Goal: Information Seeking & Learning: Learn about a topic

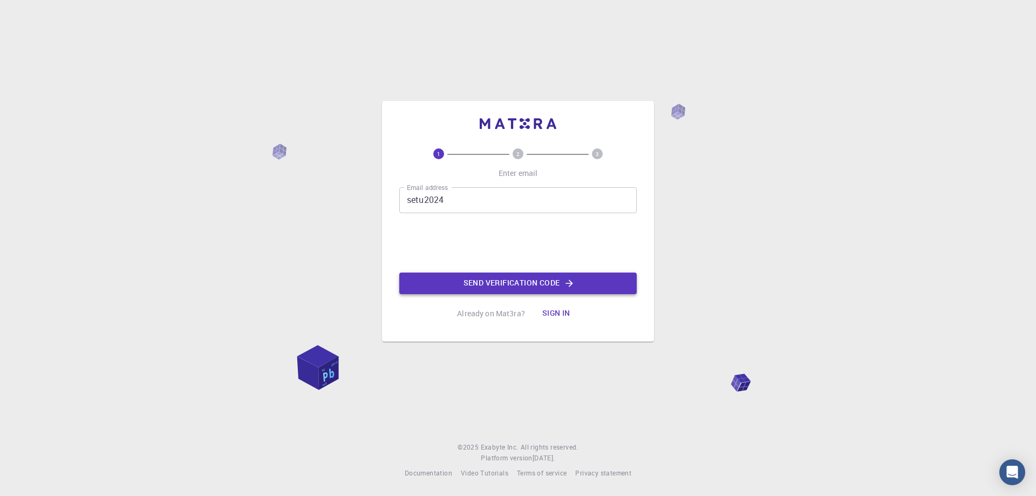
click at [467, 283] on button "Send verification code" at bounding box center [518, 284] width 238 height 22
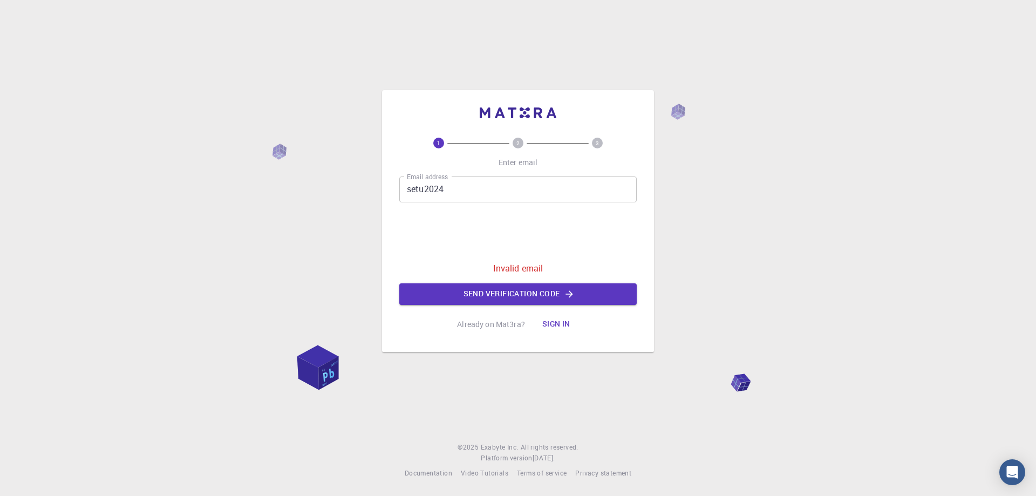
click at [462, 194] on input "setu2024" at bounding box center [518, 190] width 238 height 26
click at [721, 193] on div "1 2 3 Enter email Email address setu2024 Email address 0cAFcWeA52OFxRgxiJXRy1bJ…" at bounding box center [518, 248] width 1036 height 496
drag, startPoint x: 508, startPoint y: 322, endPoint x: 545, endPoint y: 324, distance: 36.7
click at [508, 322] on p "Already on Mat3ra?" at bounding box center [491, 324] width 68 height 11
click at [554, 325] on button "Sign in" at bounding box center [556, 325] width 45 height 22
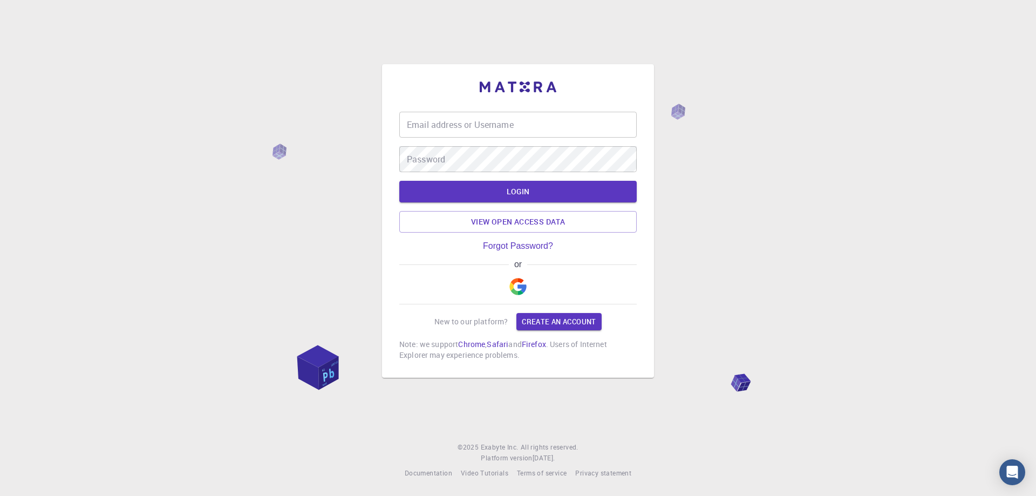
type input "setu2024"
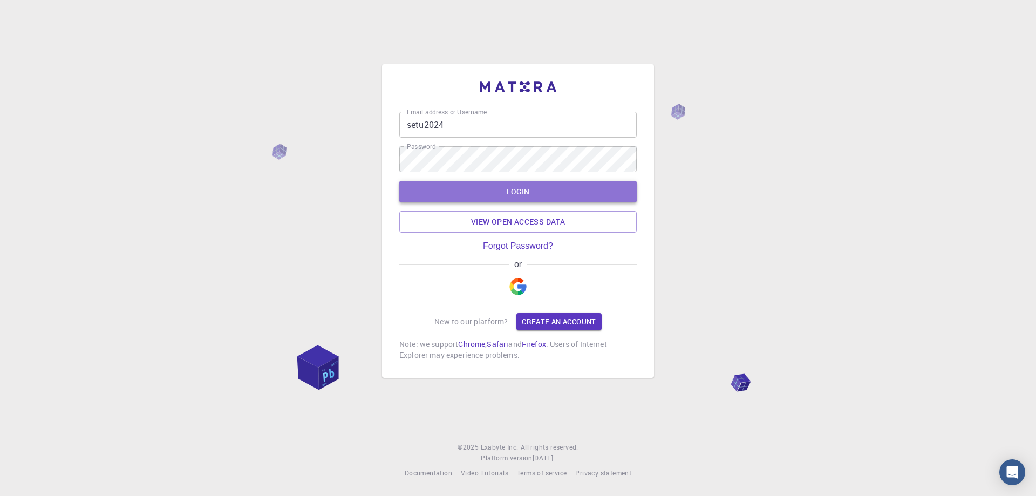
click at [442, 194] on button "LOGIN" at bounding box center [518, 192] width 238 height 22
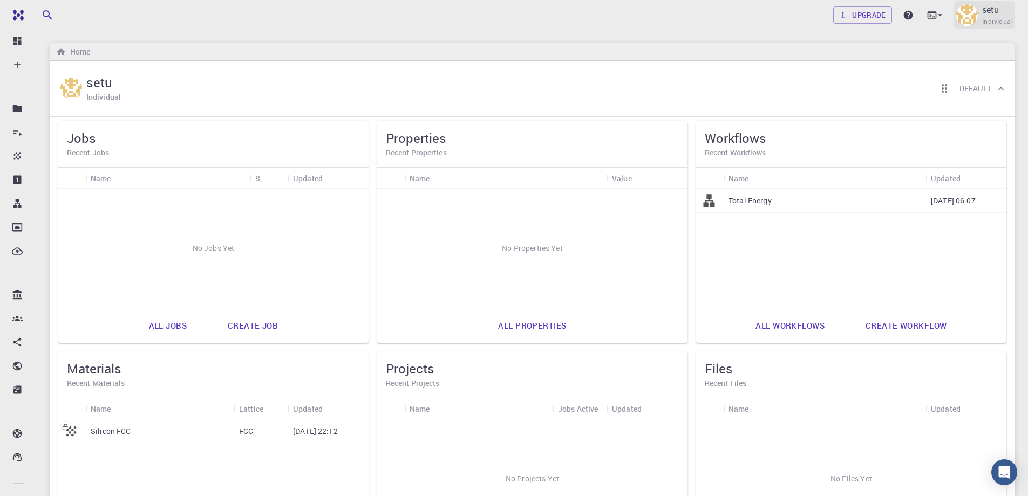
click at [999, 21] on span "Individual" at bounding box center [997, 21] width 31 height 11
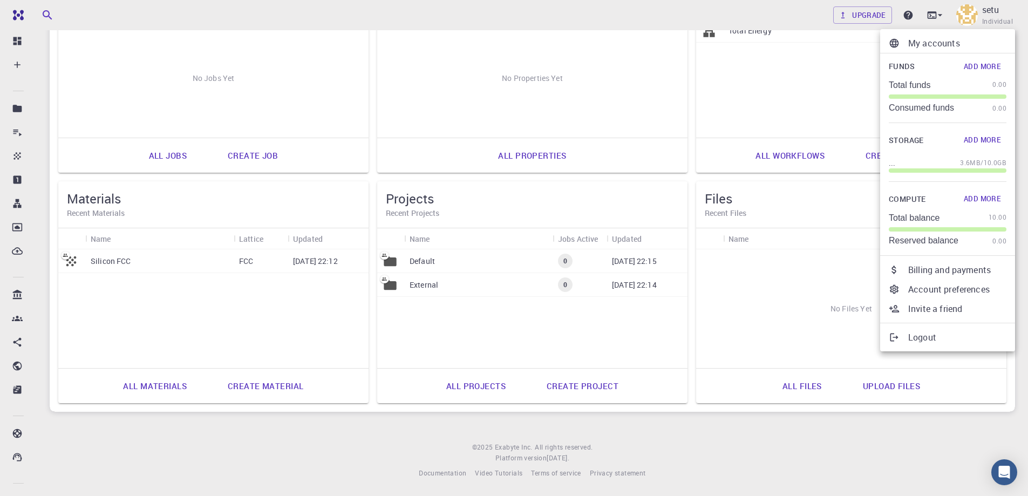
scroll to position [8, 0]
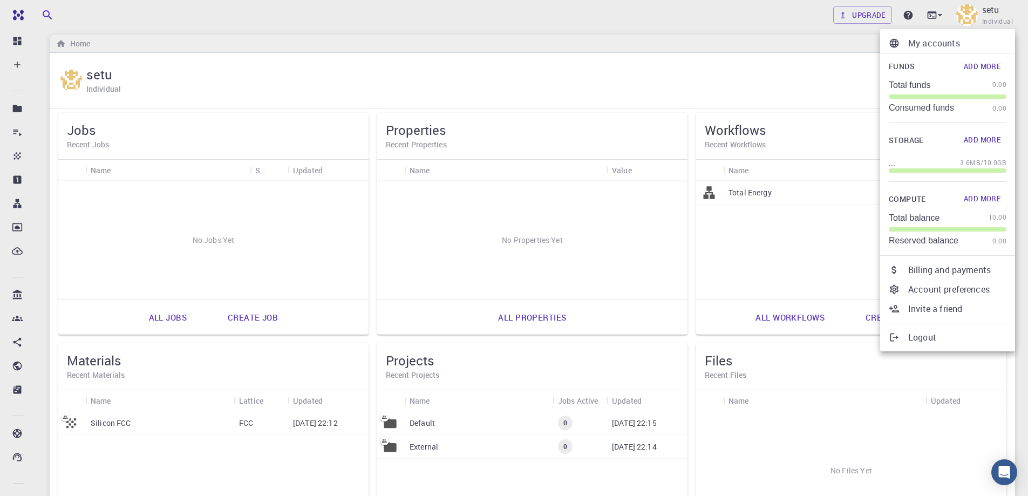
click at [895, 425] on div at bounding box center [514, 248] width 1028 height 496
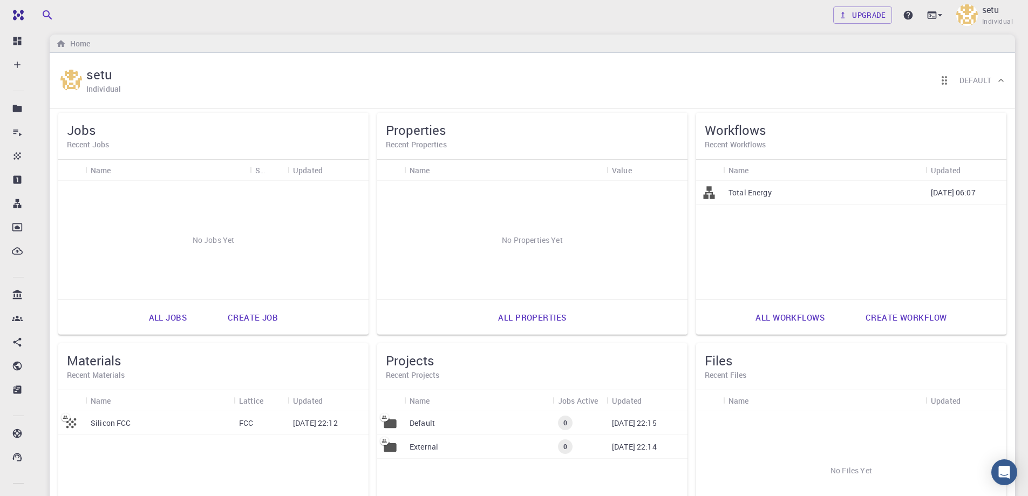
scroll to position [0, 0]
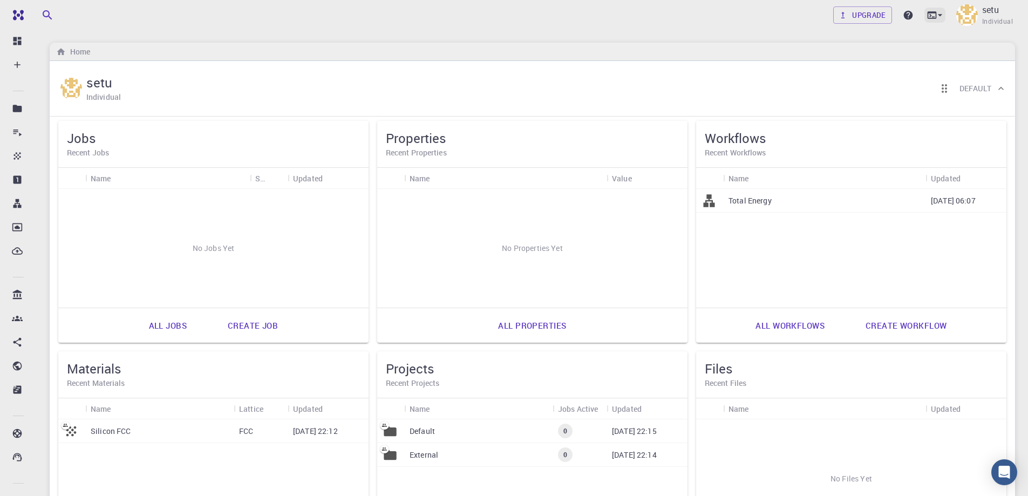
click at [945, 15] on icon at bounding box center [940, 15] width 11 height 11
click at [18, 19] on div at bounding box center [514, 248] width 1028 height 496
click at [18, 17] on img at bounding box center [40, 15] width 62 height 9
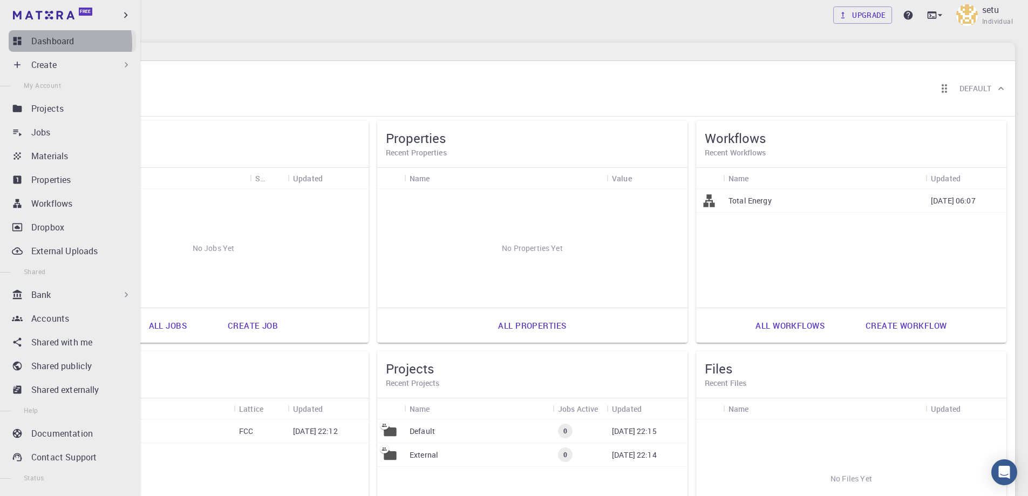
click at [50, 44] on p "Dashboard" at bounding box center [52, 41] width 43 height 13
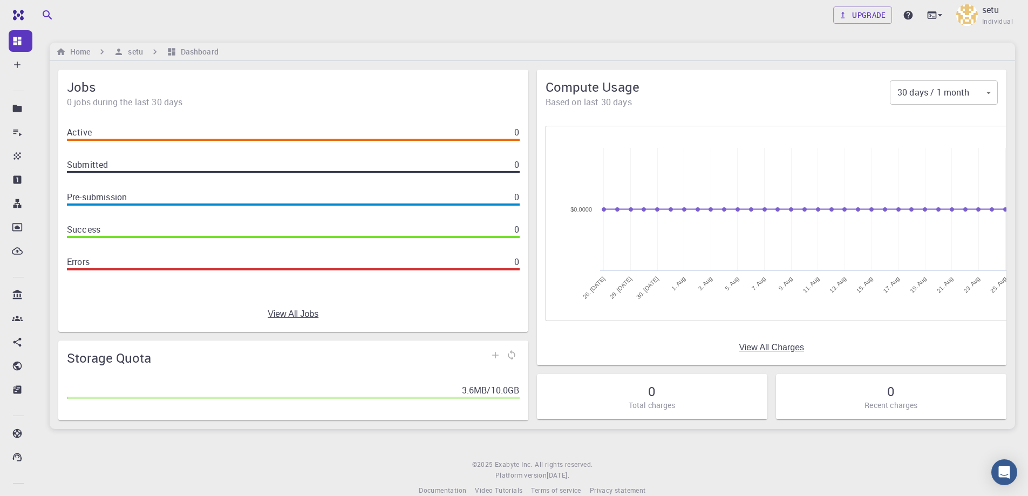
click at [329, 316] on div "View All Jobs" at bounding box center [293, 314] width 470 height 36
click at [854, 16] on link "Upgrade" at bounding box center [862, 14] width 59 height 17
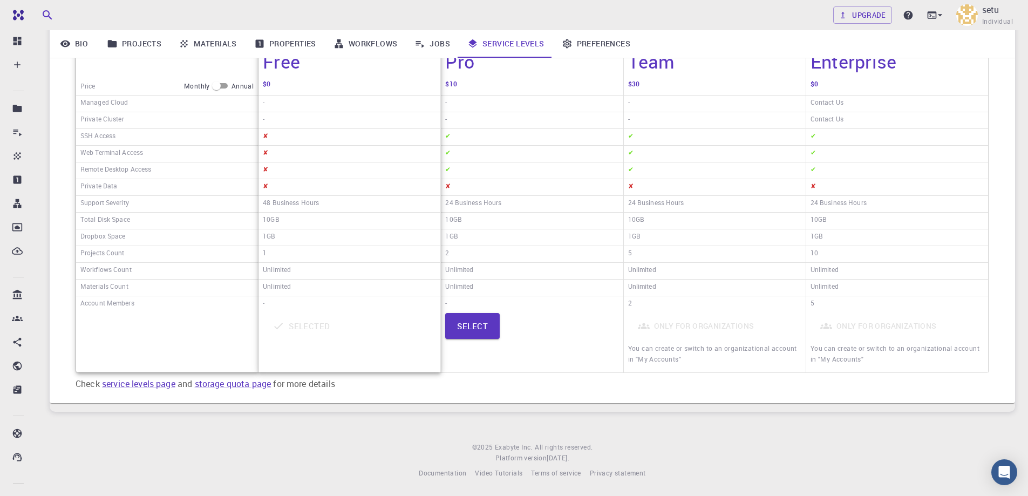
scroll to position [25, 0]
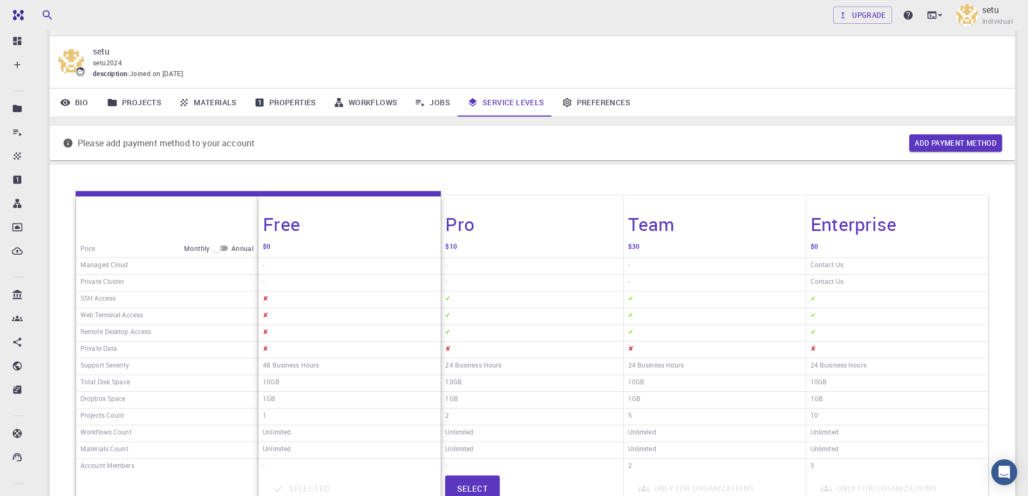
click at [227, 253] on input "checkbox" at bounding box center [216, 248] width 39 height 13
checkbox input "true"
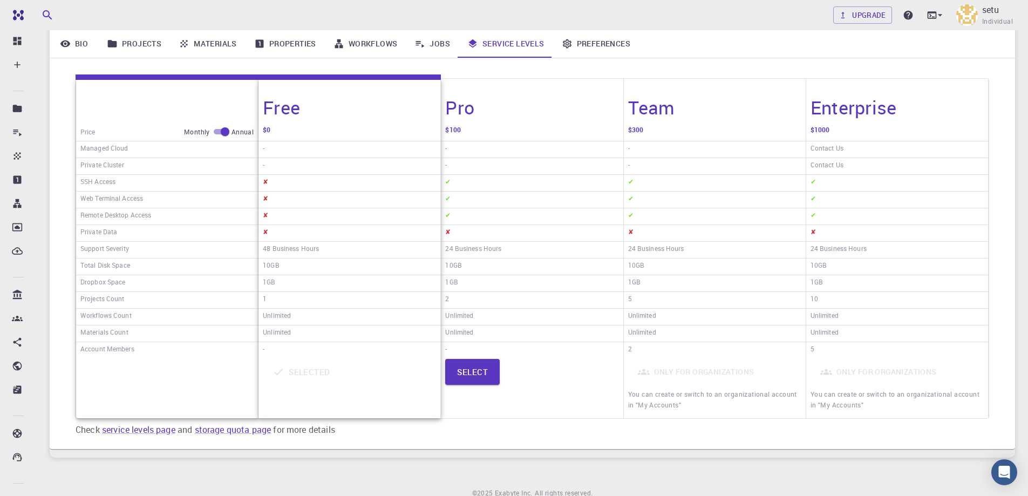
scroll to position [187, 0]
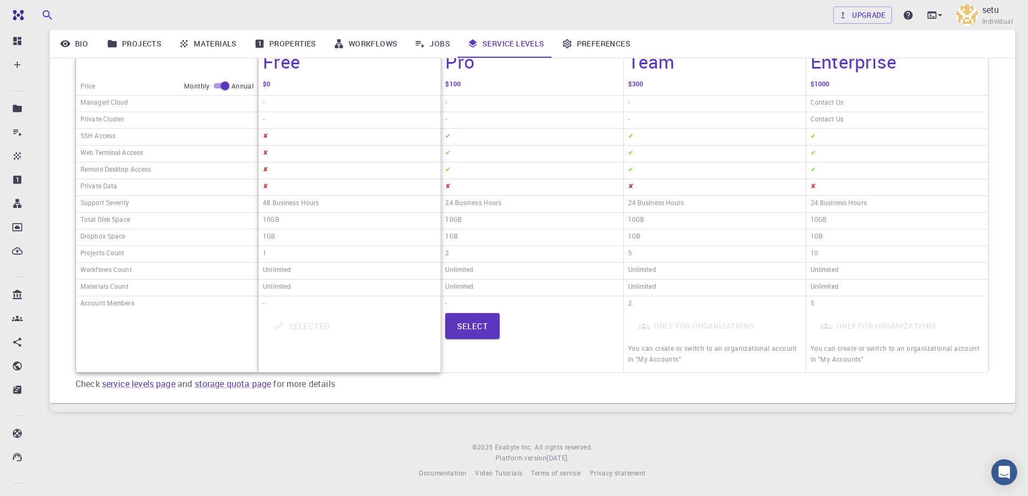
click at [345, 299] on div "-" at bounding box center [350, 304] width 182 height 16
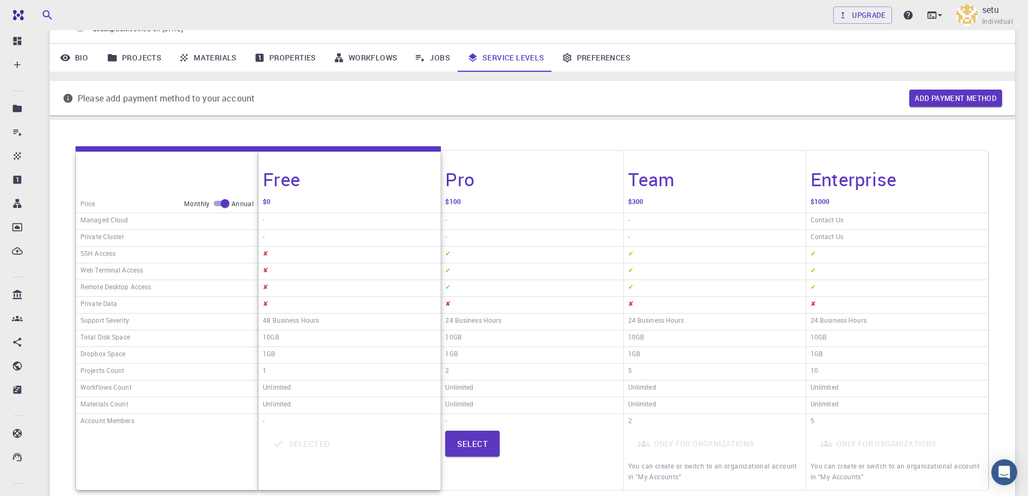
scroll to position [0, 0]
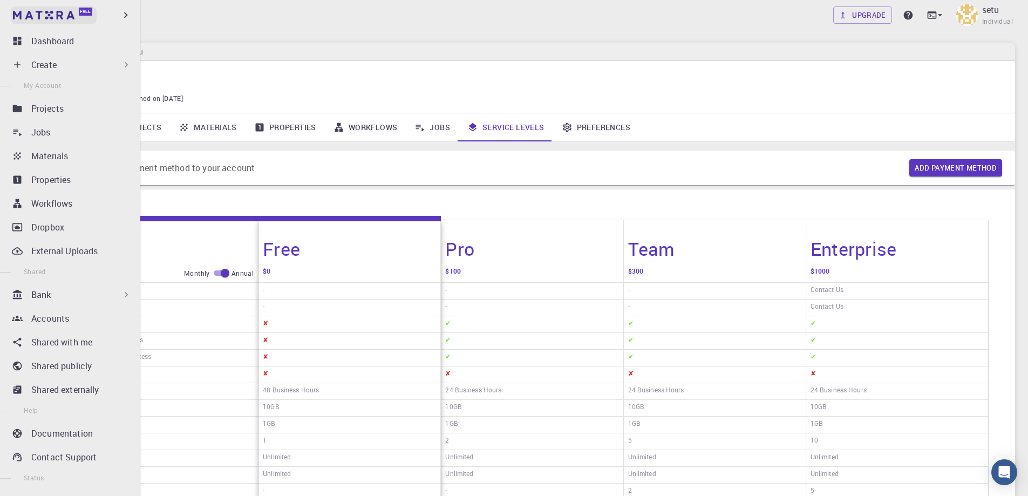
click at [32, 12] on img at bounding box center [44, 15] width 62 height 9
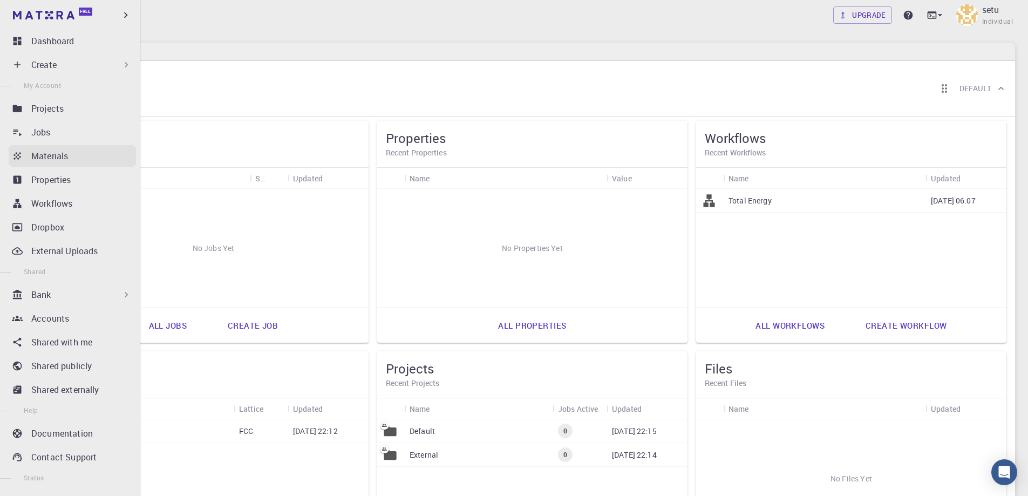
click at [21, 158] on icon at bounding box center [17, 156] width 11 height 11
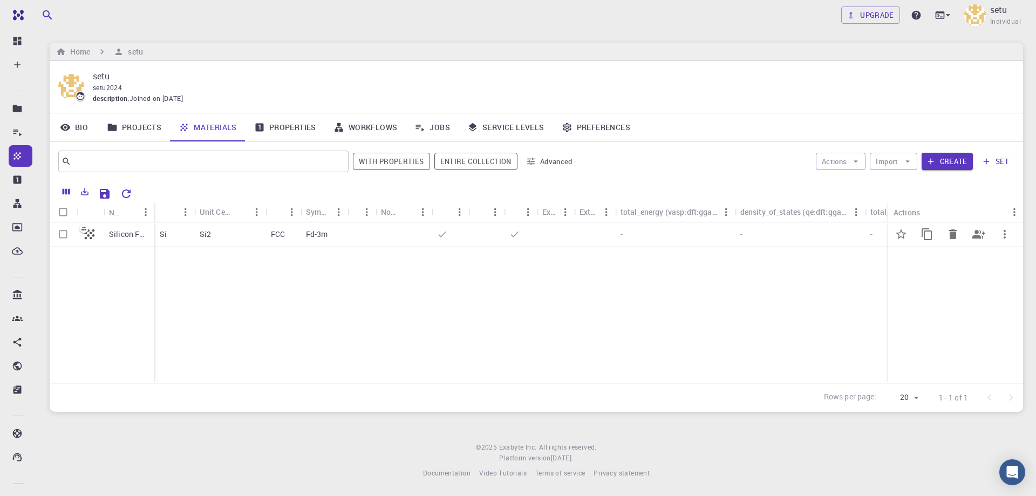
click at [227, 234] on div "Si2" at bounding box center [229, 235] width 71 height 24
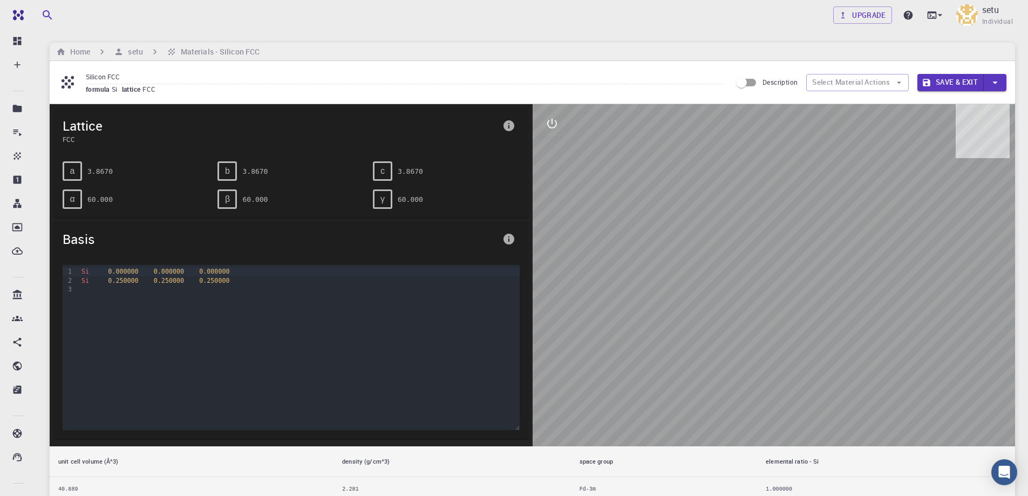
drag, startPoint x: 789, startPoint y: 298, endPoint x: 777, endPoint y: 348, distance: 51.5
click at [777, 348] on div at bounding box center [774, 275] width 483 height 342
click at [802, 340] on div at bounding box center [774, 275] width 483 height 342
drag, startPoint x: 670, startPoint y: 181, endPoint x: 683, endPoint y: 272, distance: 91.7
click at [683, 272] on div at bounding box center [774, 275] width 483 height 342
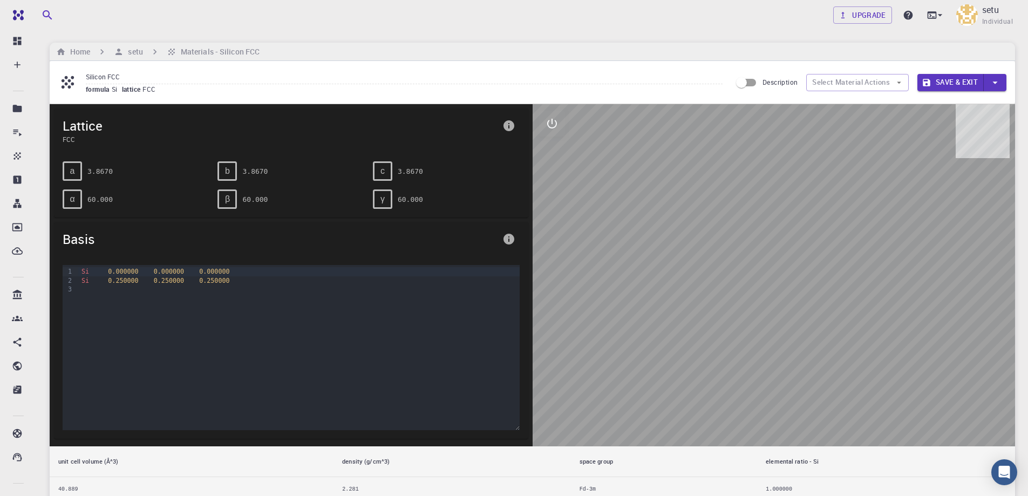
click at [898, 165] on div at bounding box center [774, 275] width 483 height 342
click at [157, 287] on div at bounding box center [298, 289] width 441 height 9
click at [154, 279] on span "0.250000" at bounding box center [169, 281] width 30 height 8
click at [154, 275] on span "0.000000" at bounding box center [169, 272] width 30 height 8
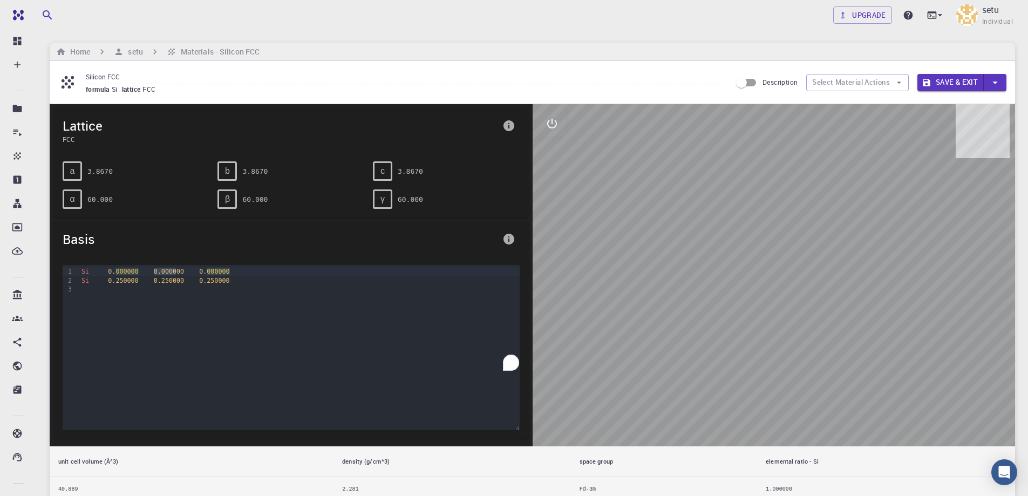
click at [154, 275] on span "0.000000" at bounding box center [169, 272] width 30 height 8
drag, startPoint x: 154, startPoint y: 275, endPoint x: 160, endPoint y: 273, distance: 5.8
click at [154, 274] on span "0.000000" at bounding box center [169, 272] width 30 height 8
click at [820, 221] on div at bounding box center [774, 275] width 483 height 342
drag, startPoint x: 820, startPoint y: 221, endPoint x: 780, endPoint y: 306, distance: 93.4
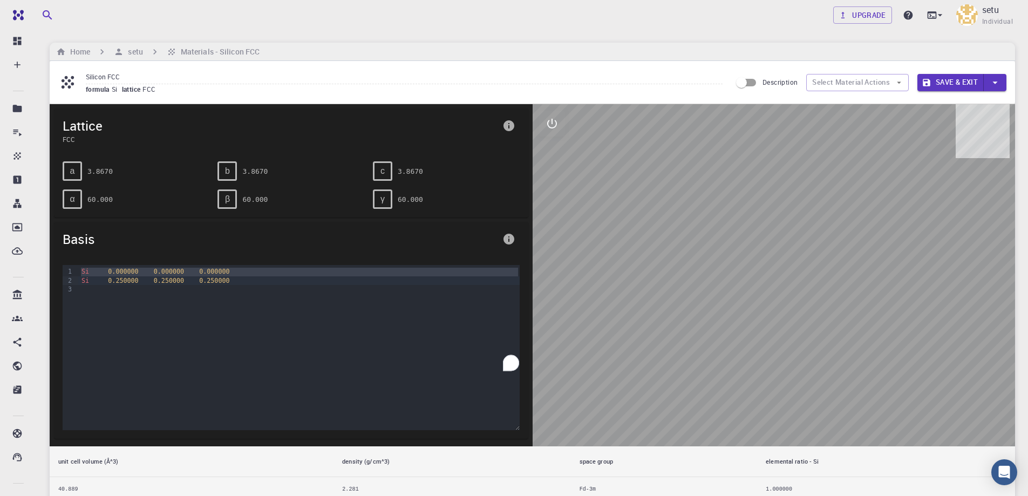
click at [820, 225] on div at bounding box center [774, 275] width 483 height 342
click at [779, 307] on div at bounding box center [774, 275] width 483 height 342
click at [776, 330] on div at bounding box center [774, 275] width 483 height 342
click at [742, 286] on div at bounding box center [774, 275] width 483 height 342
click at [550, 118] on icon "interactive" at bounding box center [552, 123] width 13 height 13
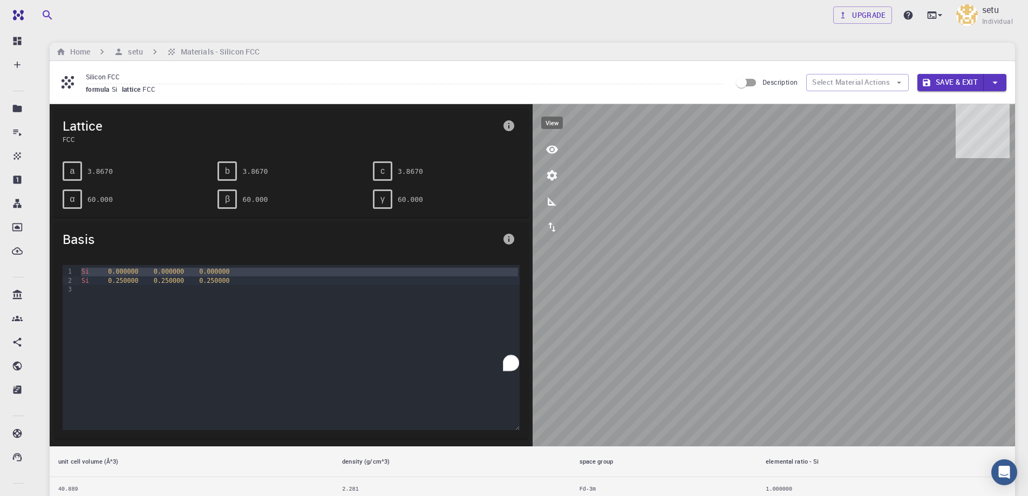
click at [553, 147] on icon "view" at bounding box center [552, 149] width 13 height 13
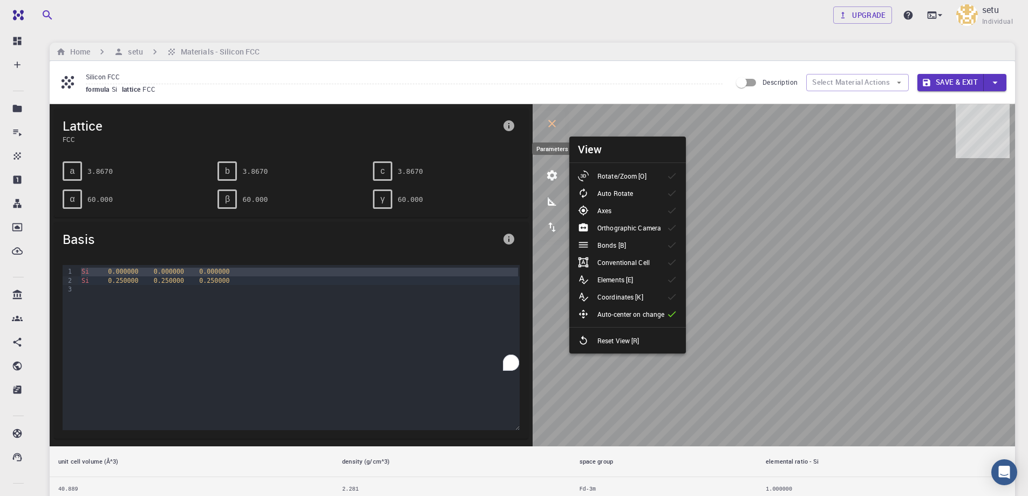
click at [551, 175] on icon "parameters" at bounding box center [552, 175] width 13 height 13
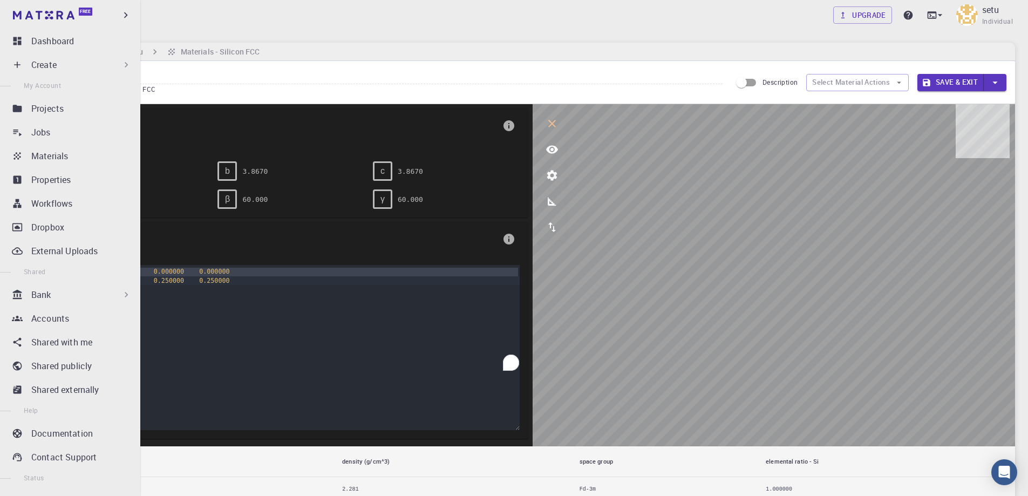
click at [110, 293] on div "Bank" at bounding box center [81, 294] width 100 height 13
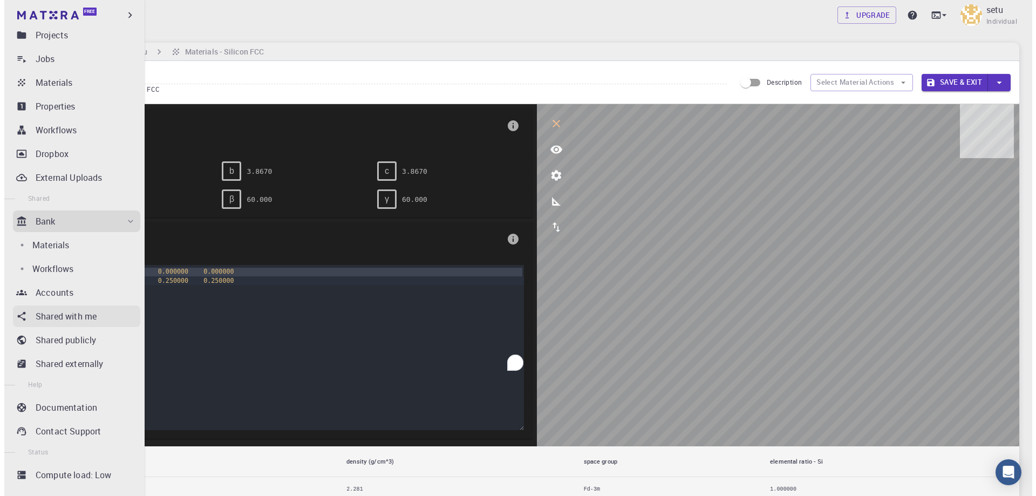
scroll to position [89, 0]
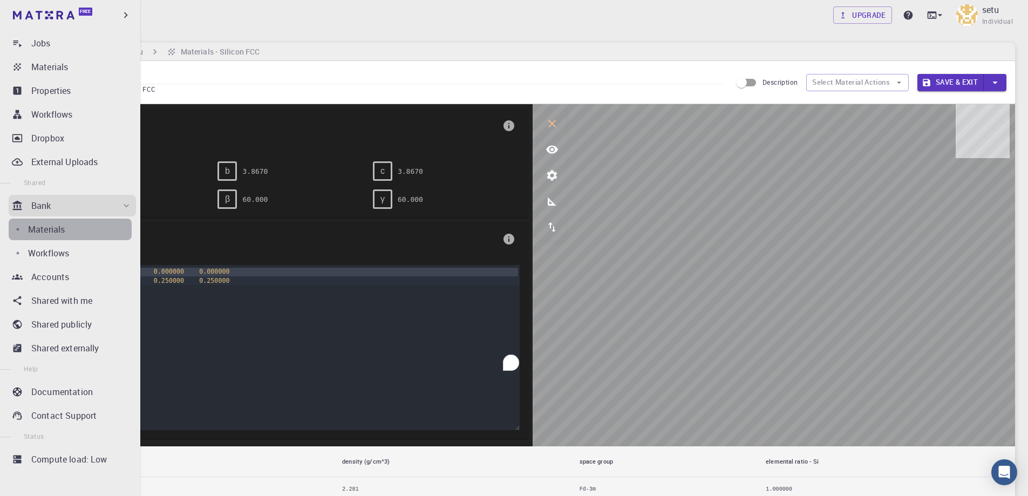
click at [82, 230] on div "Materials" at bounding box center [80, 229] width 104 height 13
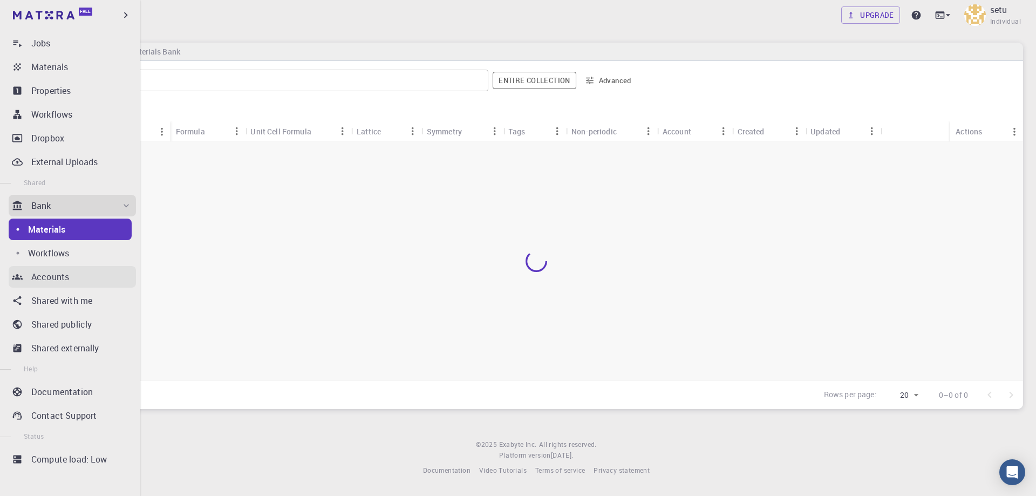
click at [78, 274] on div "Accounts" at bounding box center [83, 276] width 105 height 13
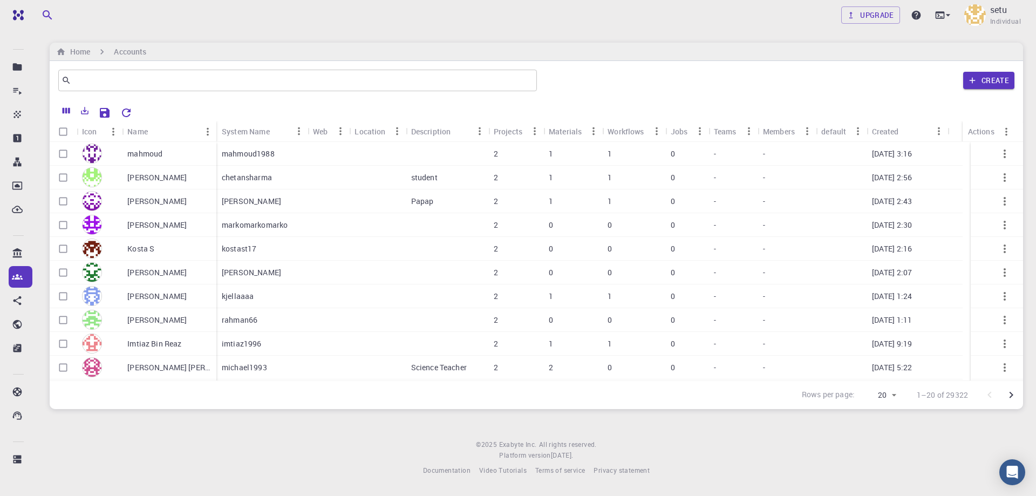
click at [193, 152] on div "mahmoud" at bounding box center [169, 154] width 94 height 24
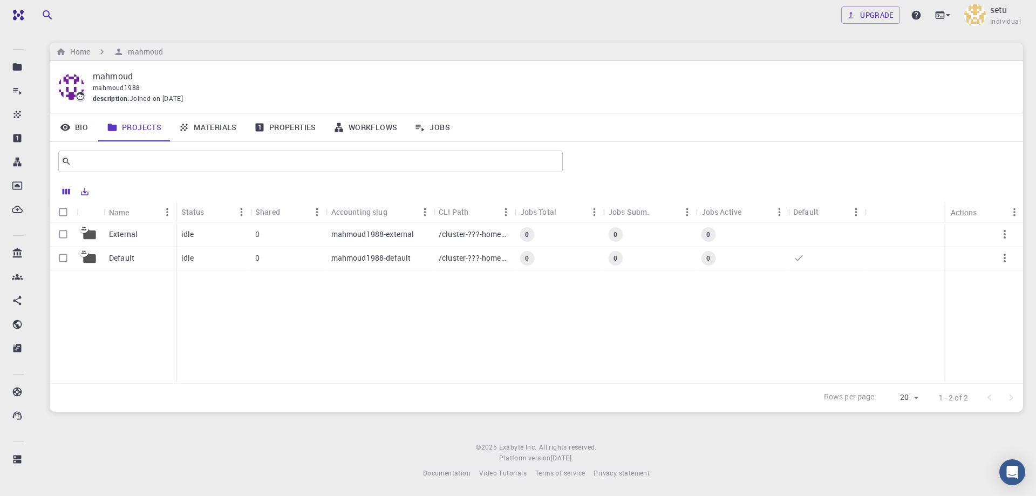
click at [153, 235] on div "External" at bounding box center [140, 235] width 72 height 24
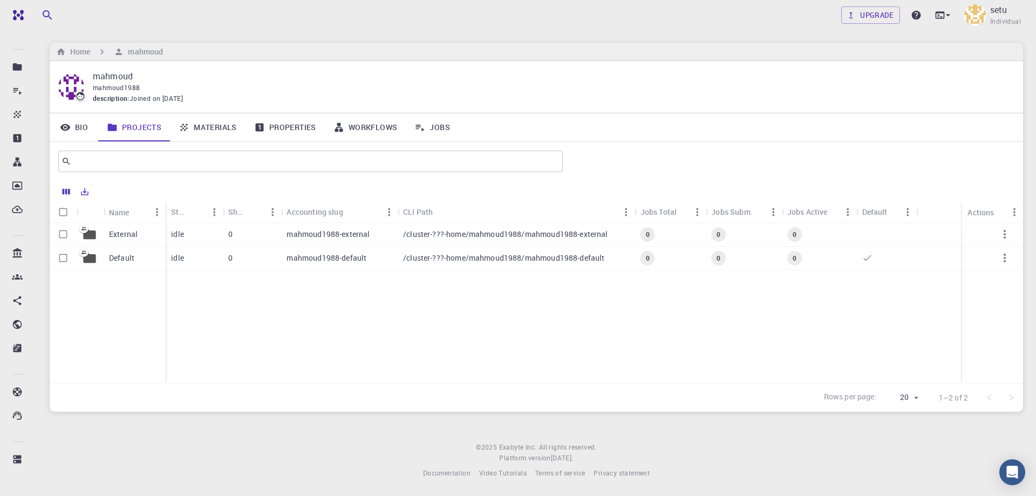
click at [129, 254] on p "Default" at bounding box center [121, 258] width 25 height 11
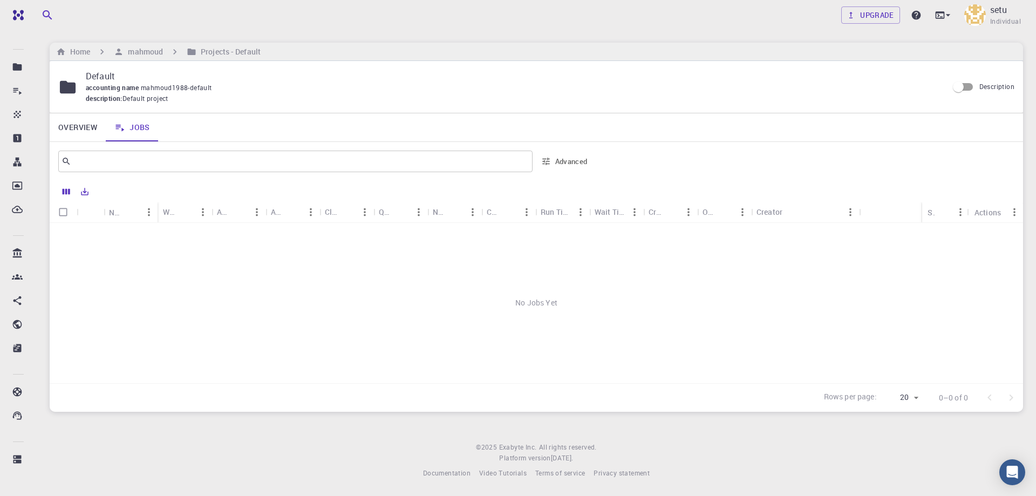
click at [79, 124] on link "Overview" at bounding box center [78, 127] width 56 height 28
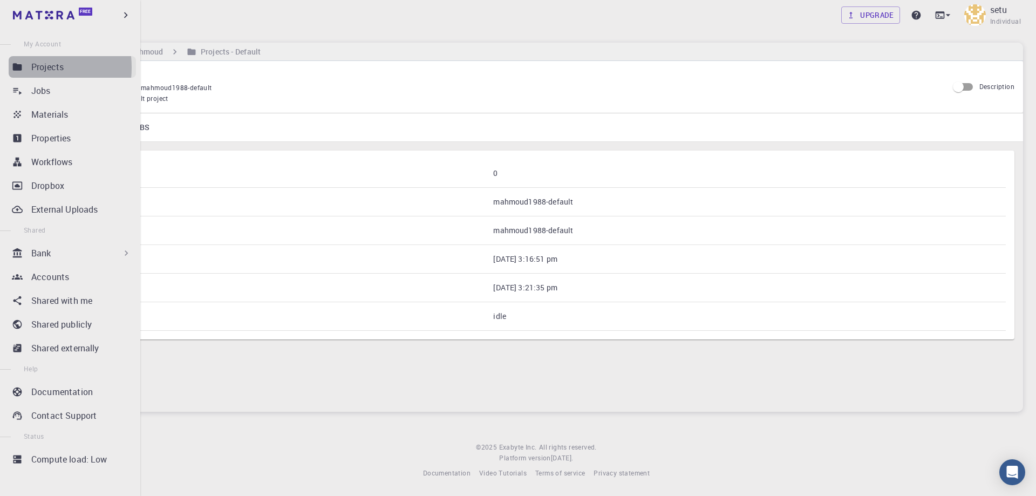
click at [18, 67] on icon at bounding box center [17, 66] width 9 height 7
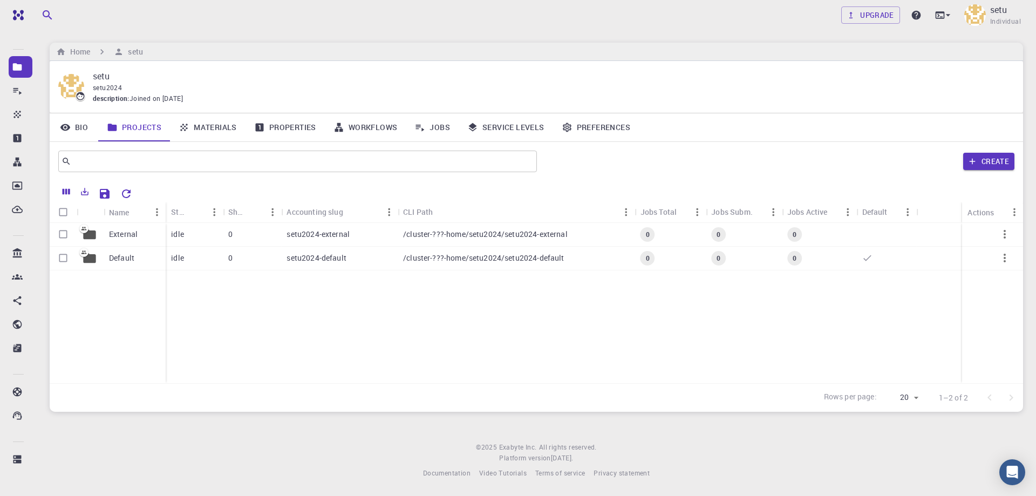
click at [257, 347] on div "External Default idle 0 setu2024-external /cluster-???-home/setu2024/setu2024-e…" at bounding box center [537, 303] width 974 height 160
click at [315, 235] on p "setu2024-external" at bounding box center [318, 234] width 63 height 11
click at [273, 266] on div "0" at bounding box center [254, 259] width 59 height 24
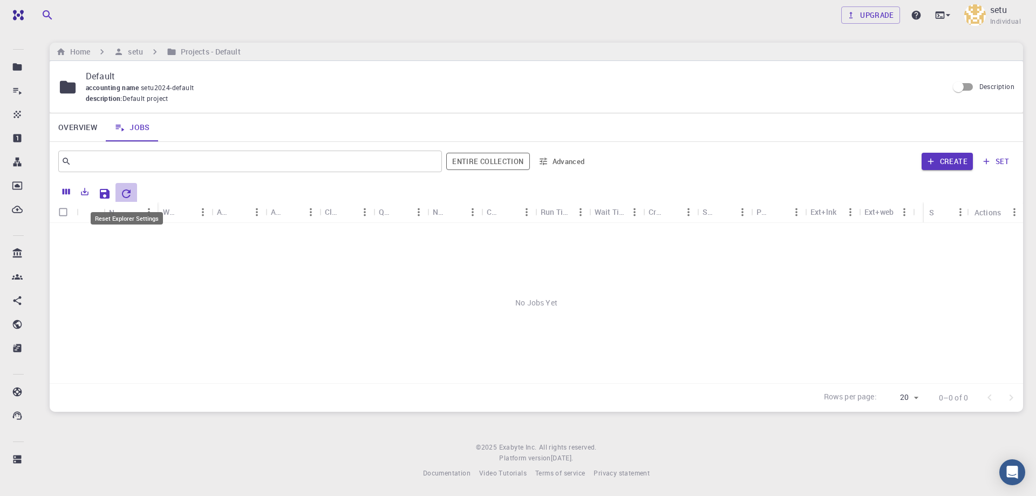
click at [130, 193] on icon "Reset Explorer Settings" at bounding box center [126, 193] width 13 height 13
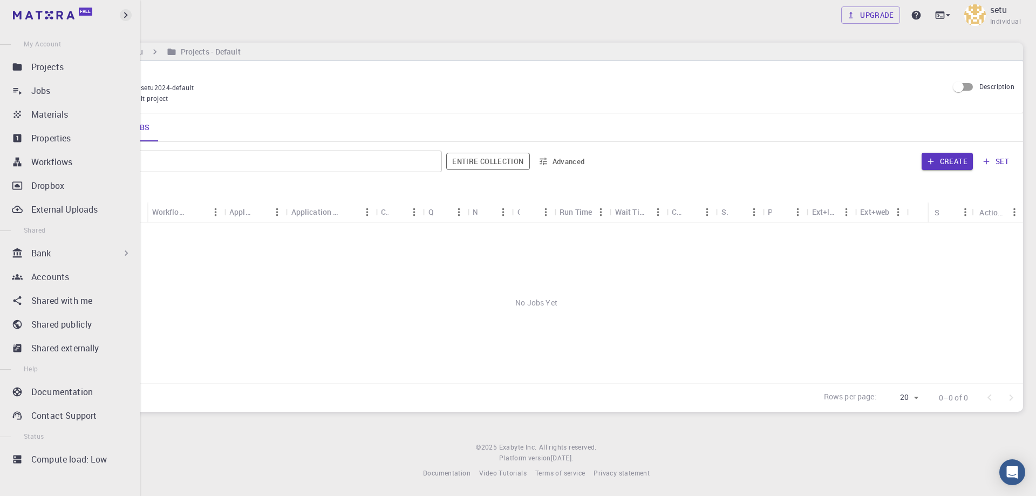
click at [124, 16] on icon "button" at bounding box center [126, 15] width 12 height 12
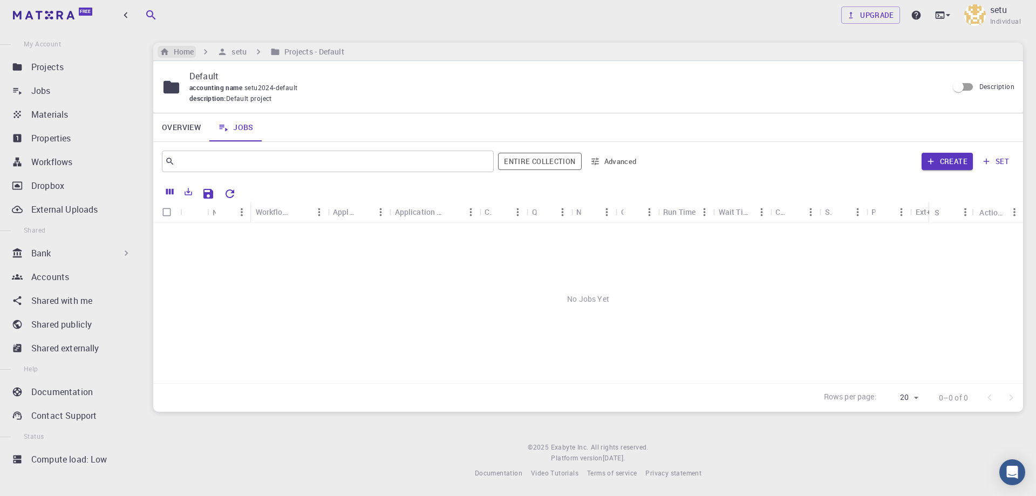
click at [167, 52] on icon "breadcrumb" at bounding box center [165, 51] width 8 height 7
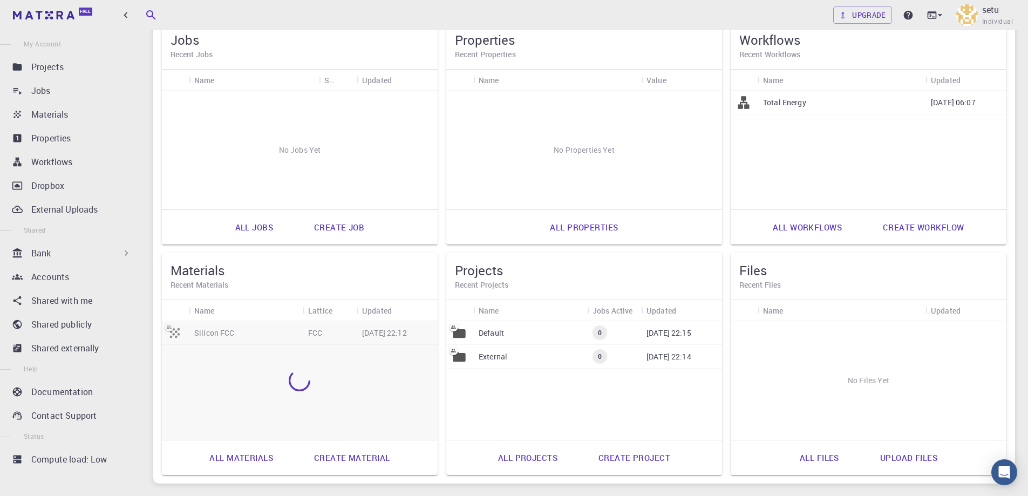
scroll to position [170, 0]
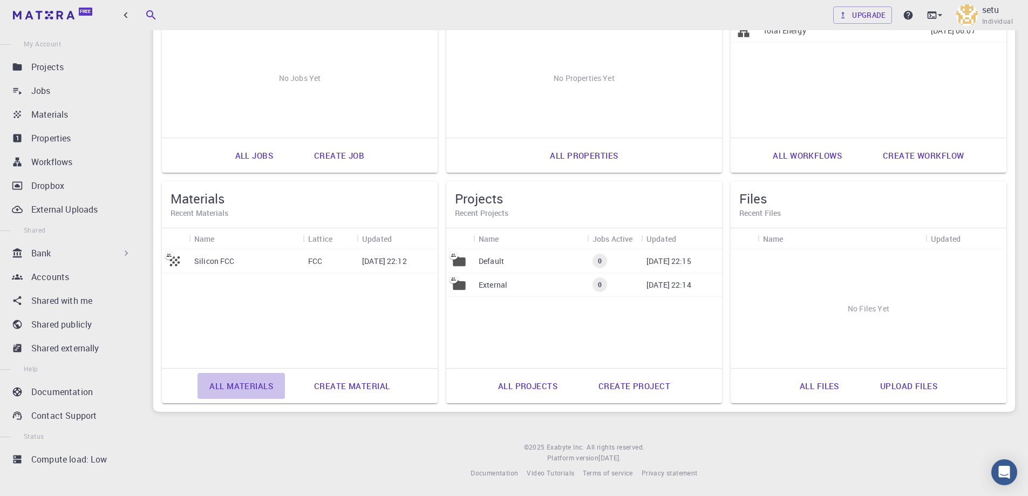
click at [239, 383] on link "All materials" at bounding box center [241, 386] width 87 height 26
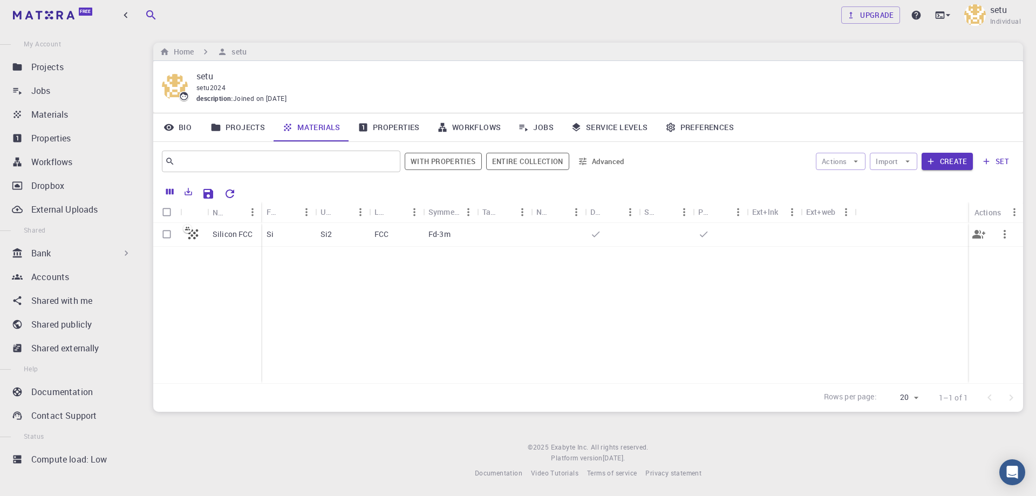
click at [226, 236] on p "Silicon FCC" at bounding box center [233, 234] width 40 height 11
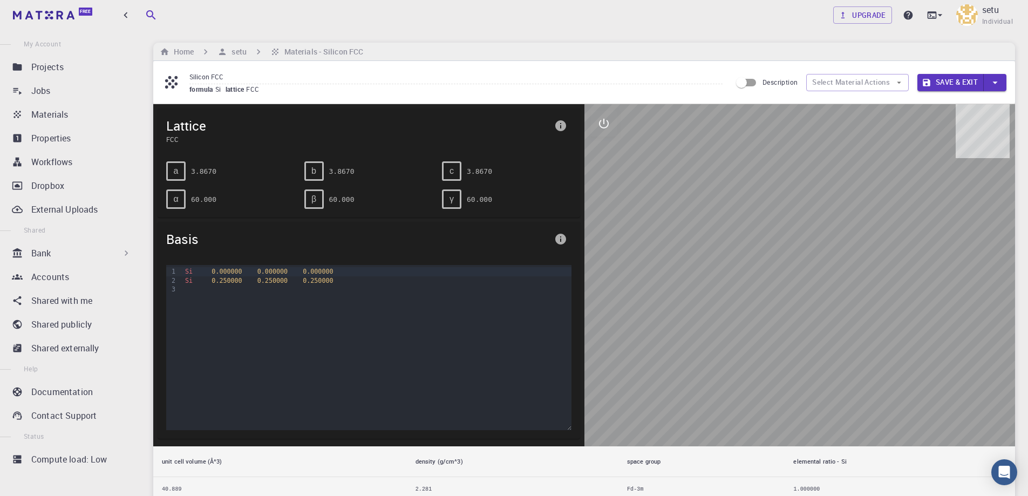
click at [827, 352] on div at bounding box center [800, 275] width 431 height 342
click at [828, 351] on div at bounding box center [800, 275] width 431 height 342
click at [1000, 79] on icon "button" at bounding box center [995, 83] width 12 height 12
click at [944, 194] on div at bounding box center [514, 248] width 1028 height 496
